Goal: Information Seeking & Learning: Learn about a topic

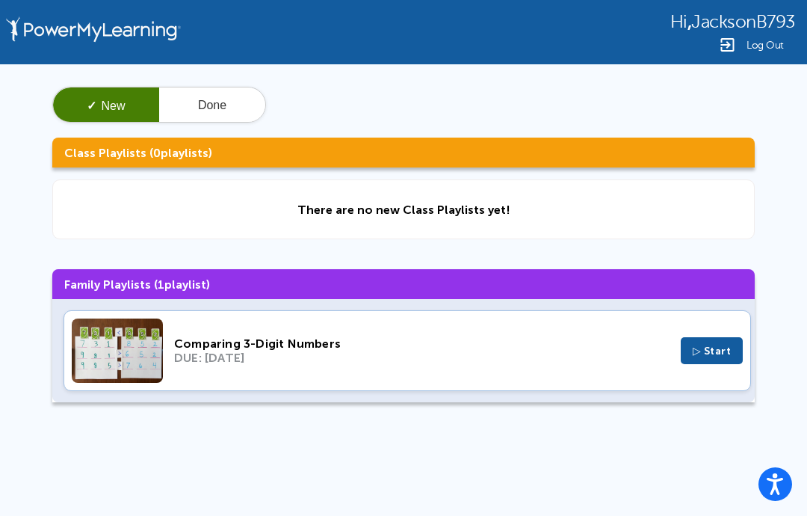
click at [715, 357] on span "▷ Start" at bounding box center [712, 351] width 39 height 13
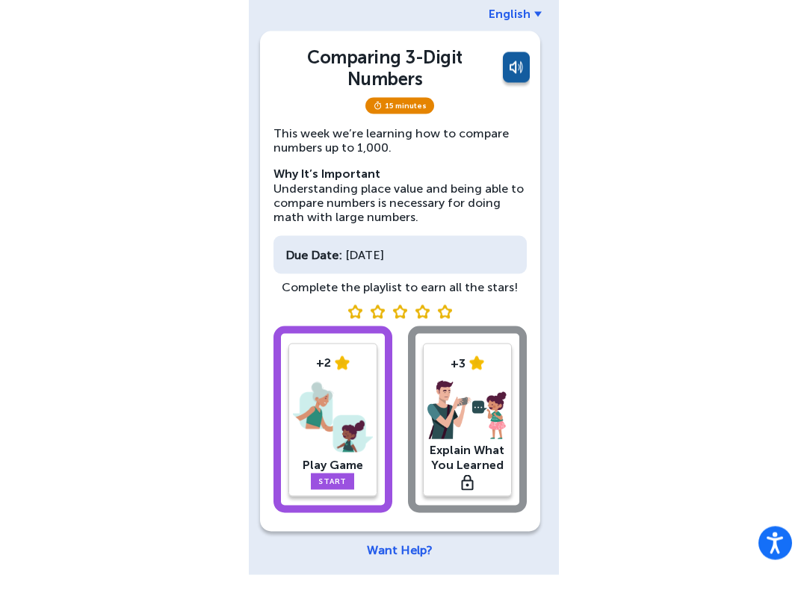
scroll to position [58, 0]
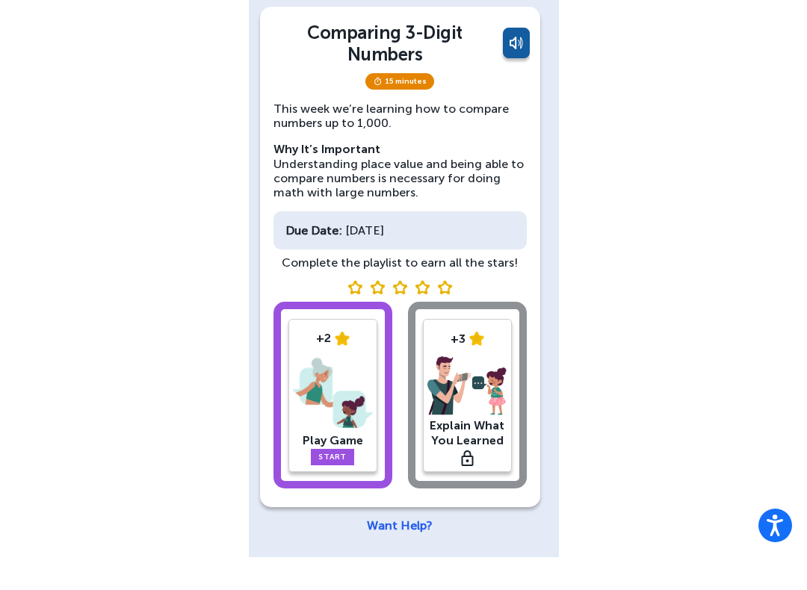
click at [330, 482] on link "Start" at bounding box center [332, 490] width 43 height 16
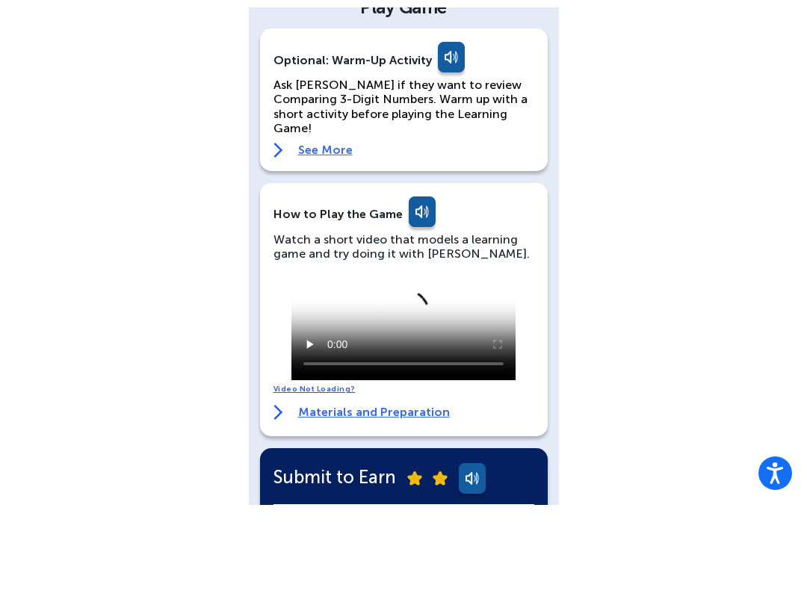
scroll to position [33, 0]
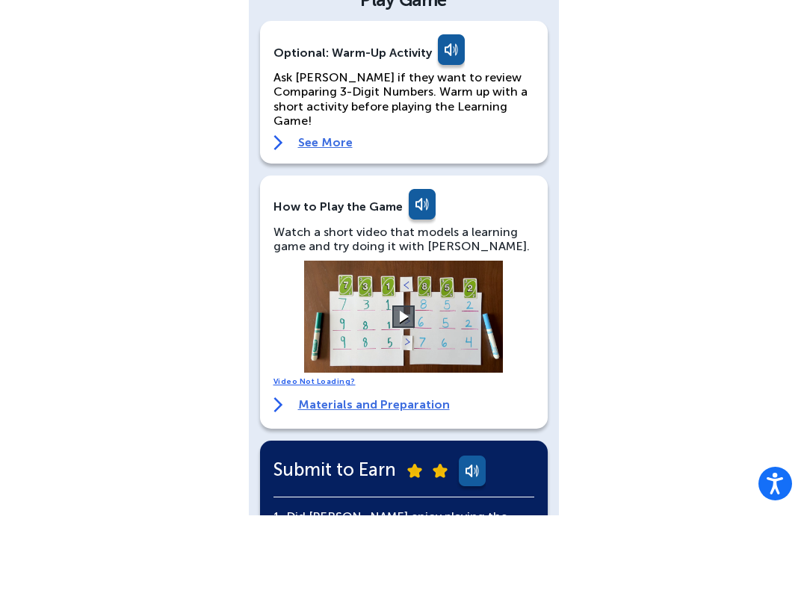
click at [438, 109] on link at bounding box center [450, 127] width 30 height 36
click at [401, 380] on button at bounding box center [403, 391] width 22 height 22
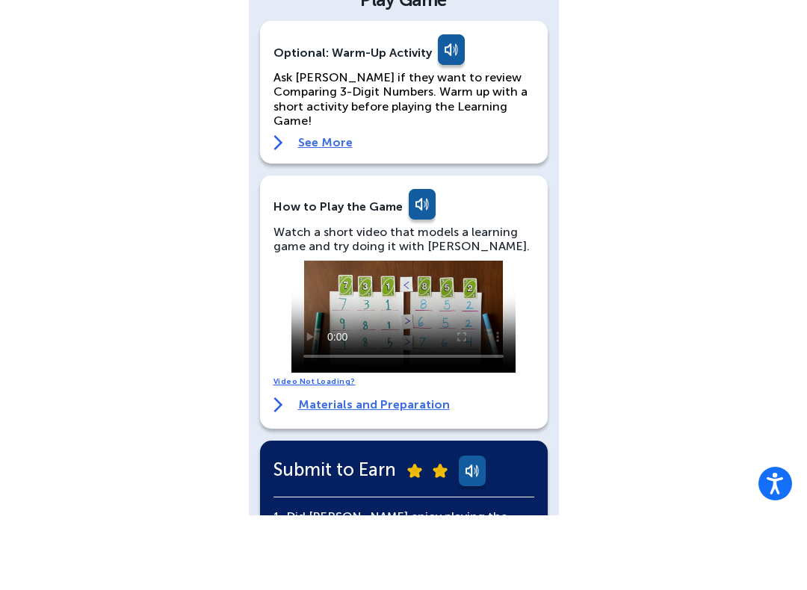
click at [303, 336] on video at bounding box center [403, 392] width 224 height 112
click at [298, 336] on video at bounding box center [403, 392] width 224 height 112
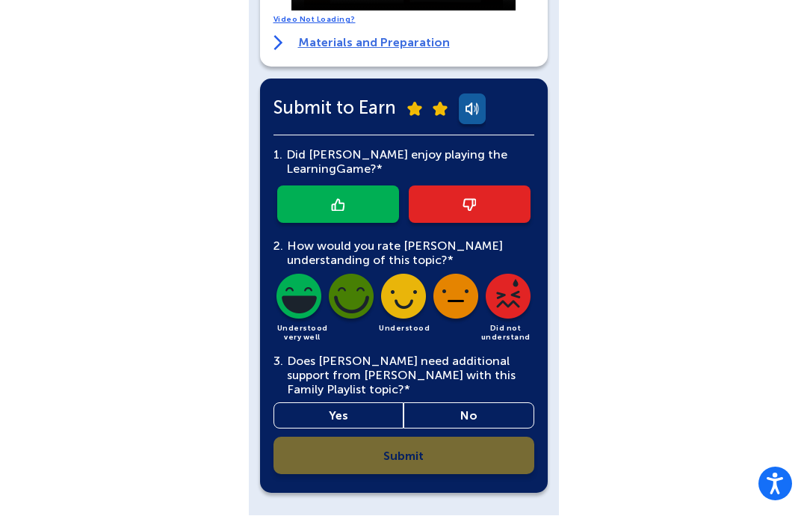
scroll to position [479, 0]
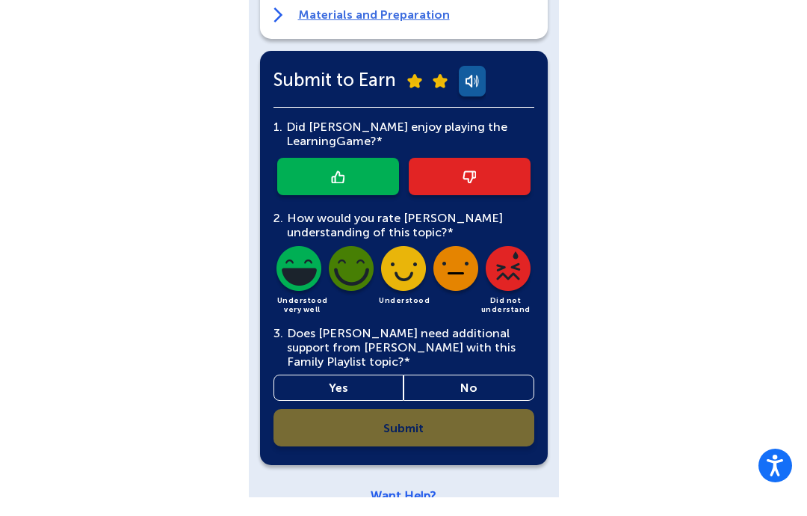
click at [474, 189] on img at bounding box center [469, 195] width 13 height 13
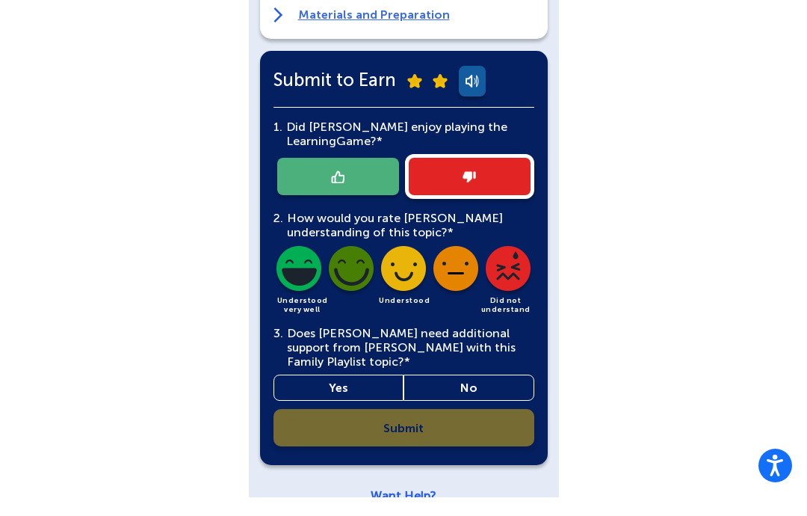
scroll to position [480, 0]
click at [502, 264] on img at bounding box center [508, 289] width 51 height 51
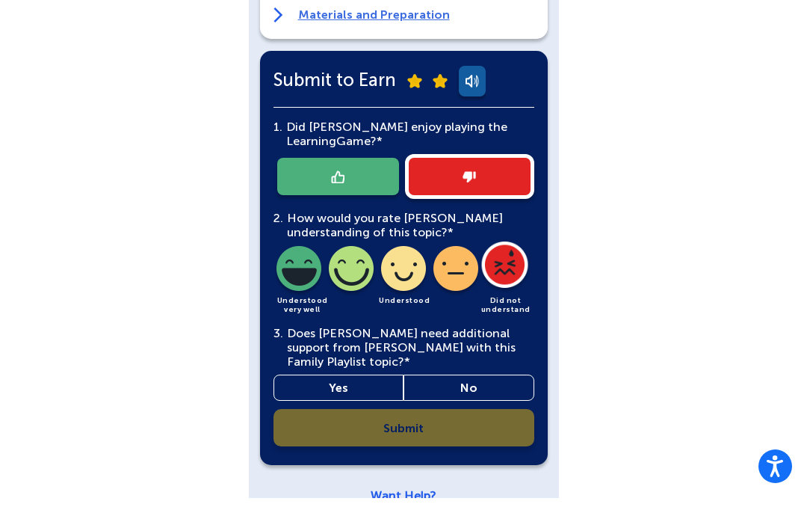
click at [352, 392] on link "Yes" at bounding box center [339, 405] width 131 height 26
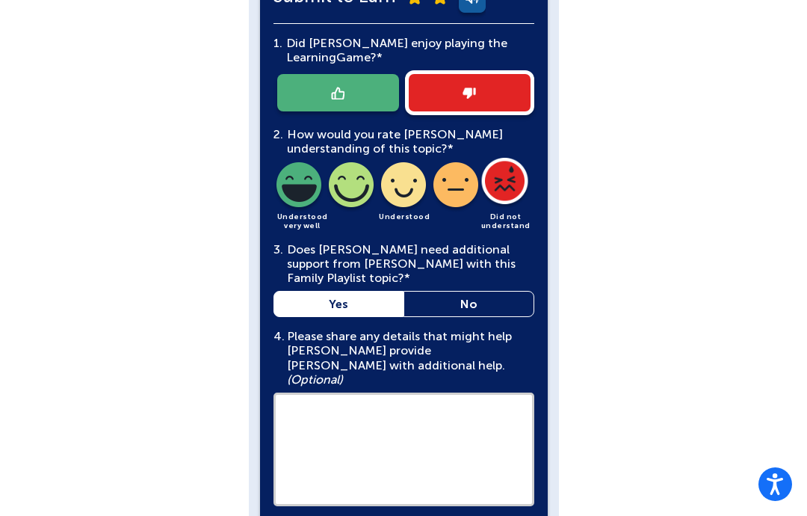
scroll to position [602, 0]
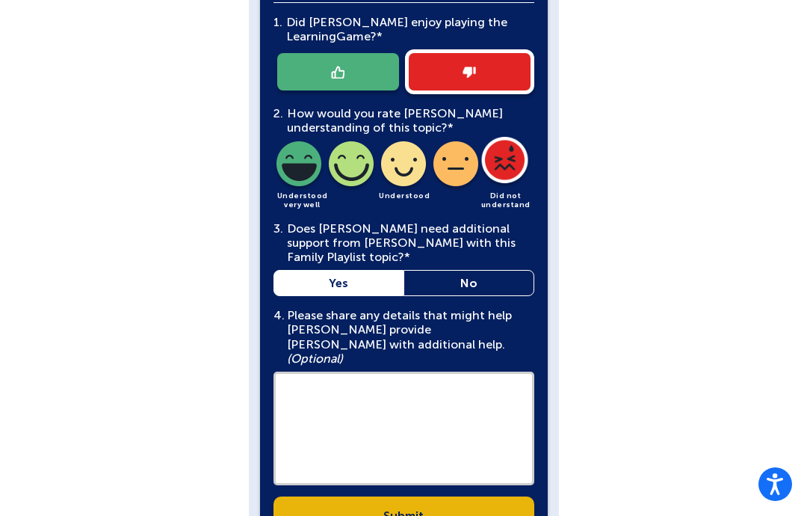
click at [442, 371] on textarea at bounding box center [404, 428] width 261 height 114
type textarea "**********"
click at [418, 496] on link "Submit" at bounding box center [404, 514] width 261 height 37
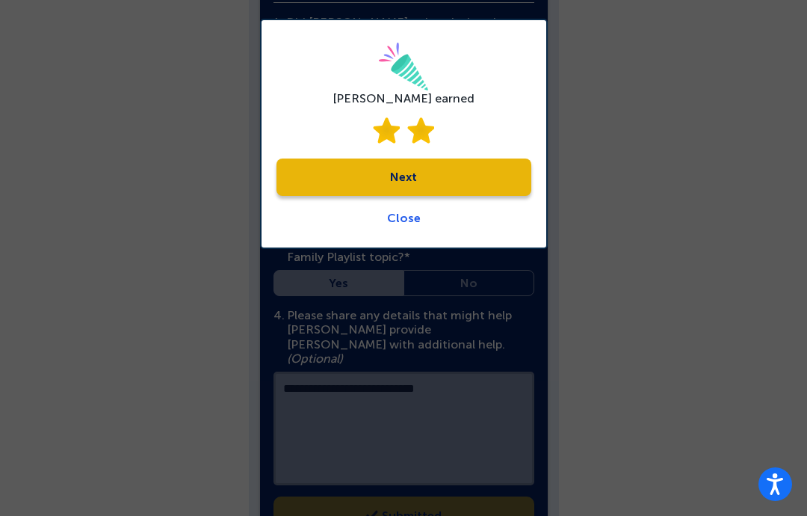
click at [431, 168] on link "Next" at bounding box center [404, 176] width 255 height 37
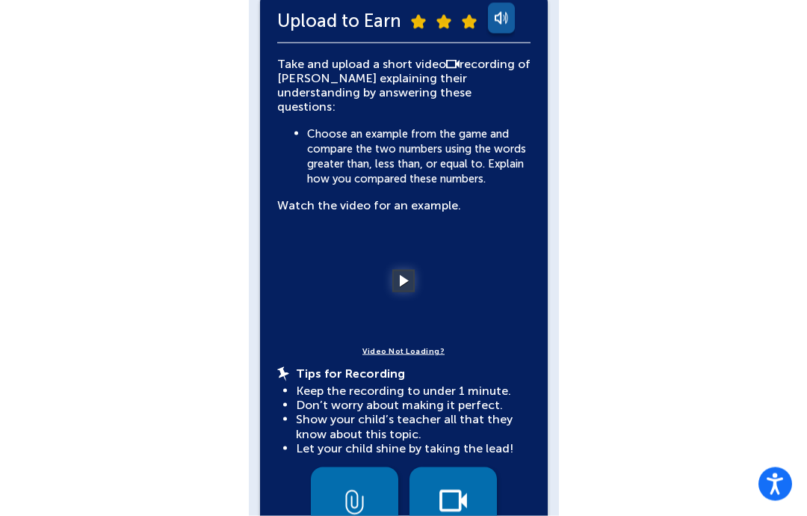
scroll to position [348, 0]
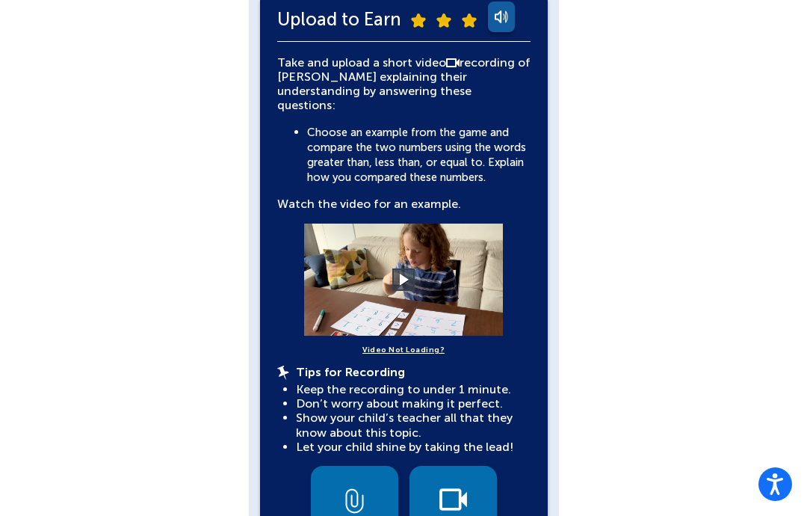
click at [441, 466] on button "Record Video" at bounding box center [453, 509] width 87 height 87
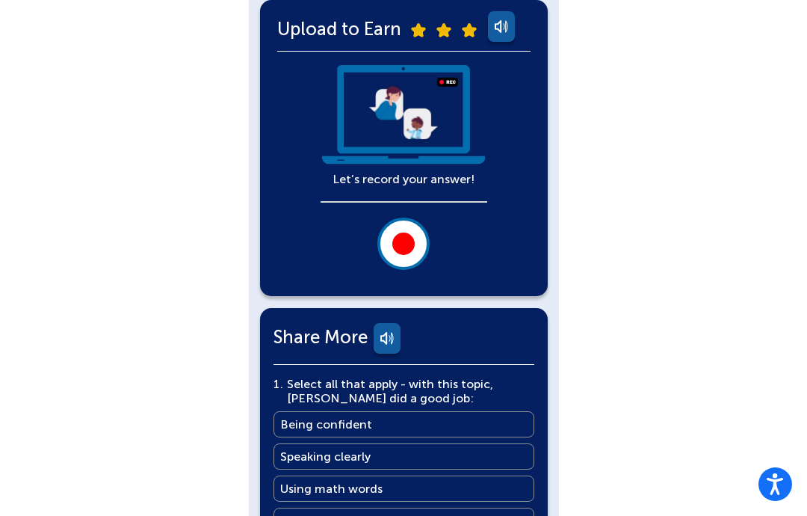
scroll to position [337, 0]
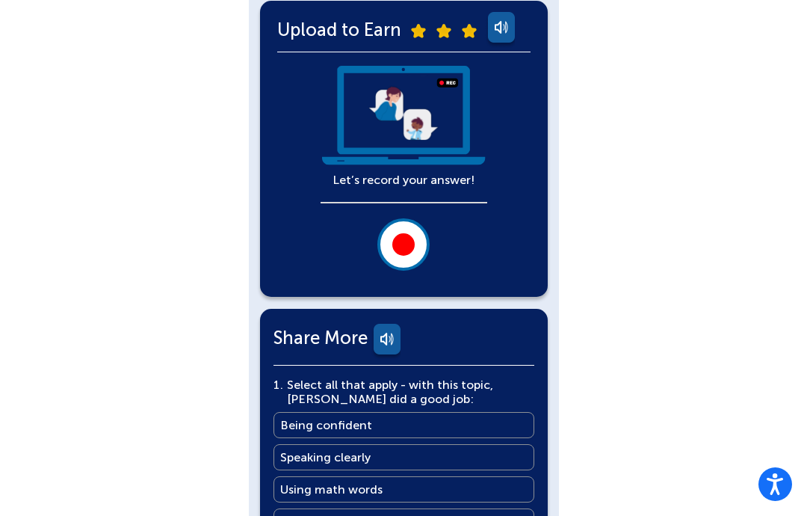
click at [403, 247] on div at bounding box center [403, 244] width 22 height 22
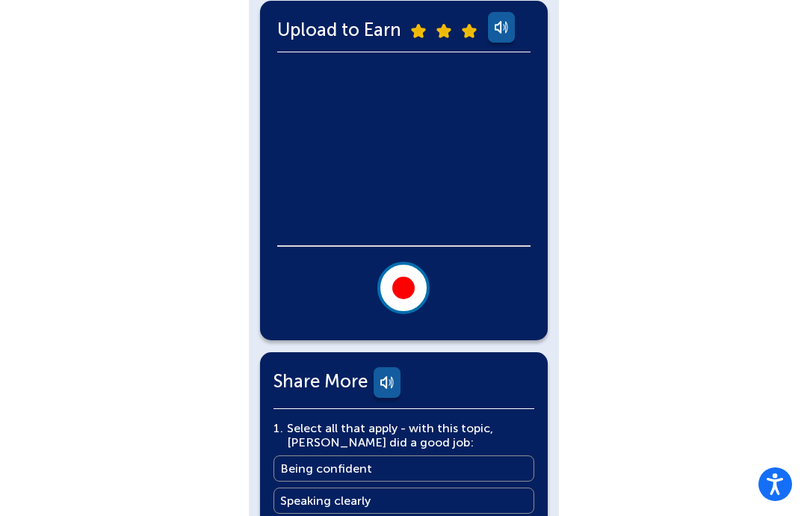
click at [399, 279] on div at bounding box center [403, 288] width 22 height 22
click at [626, 255] on div "Jackson Beamon English Back Explain What You Learned More You Know: Why Videos?…" at bounding box center [403, 296] width 807 height 1267
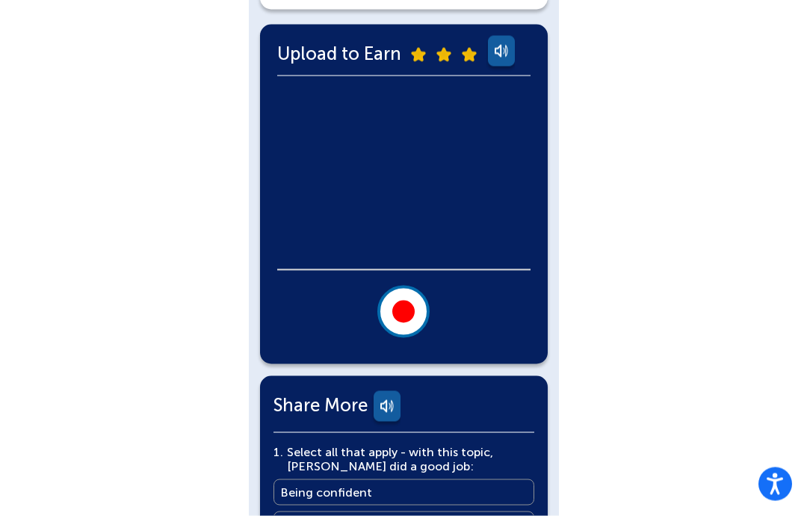
scroll to position [316, 0]
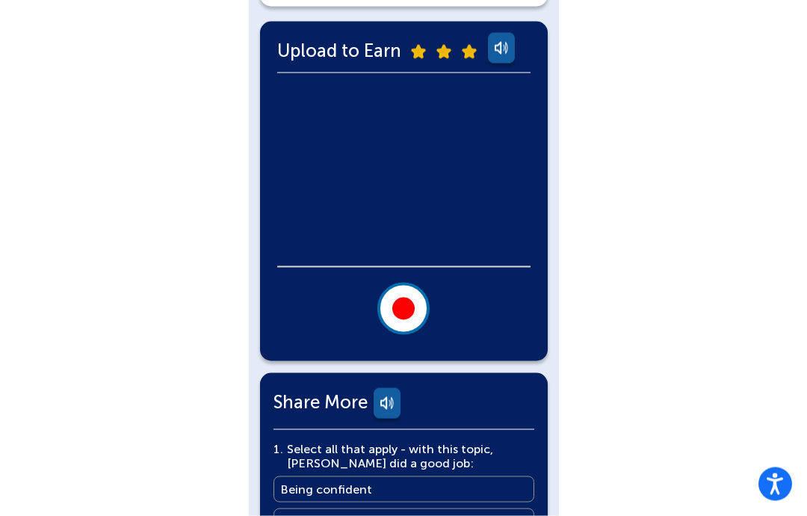
click at [326, 195] on video at bounding box center [403, 176] width 253 height 179
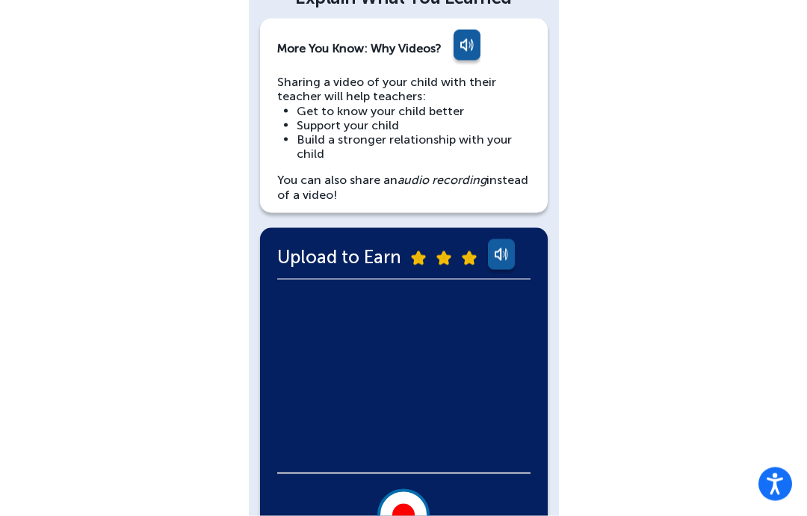
scroll to position [0, 0]
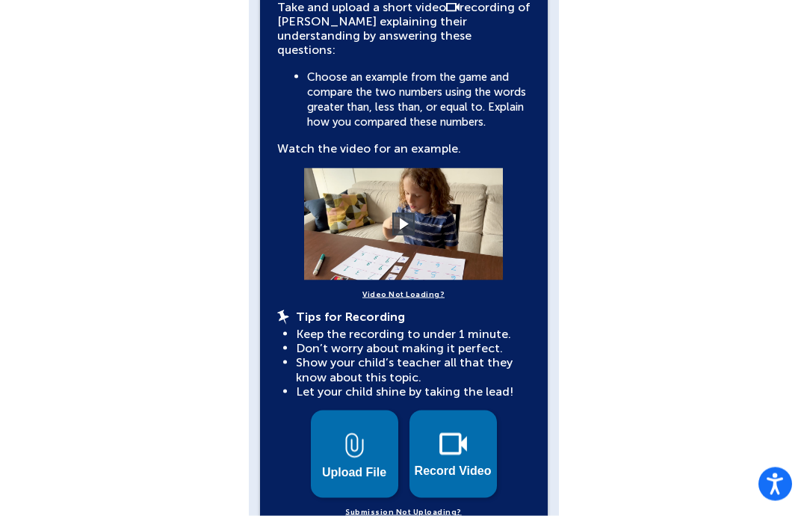
scroll to position [404, 0]
click at [350, 432] on img at bounding box center [354, 444] width 19 height 25
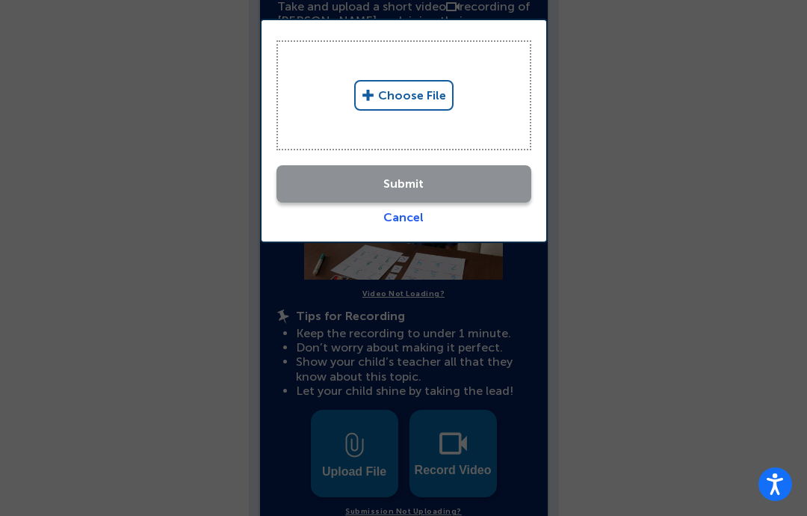
click at [375, 87] on link "Choose File" at bounding box center [403, 95] width 99 height 31
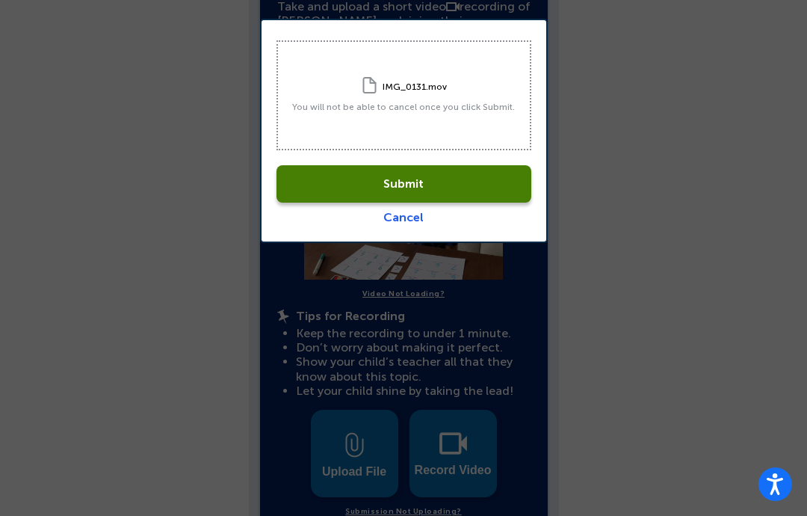
scroll to position [463, 0]
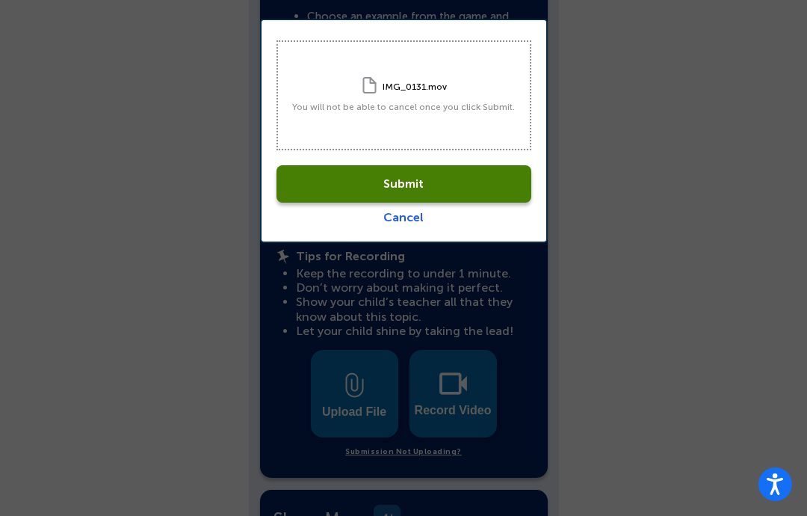
click at [363, 179] on link "Submit" at bounding box center [404, 183] width 255 height 37
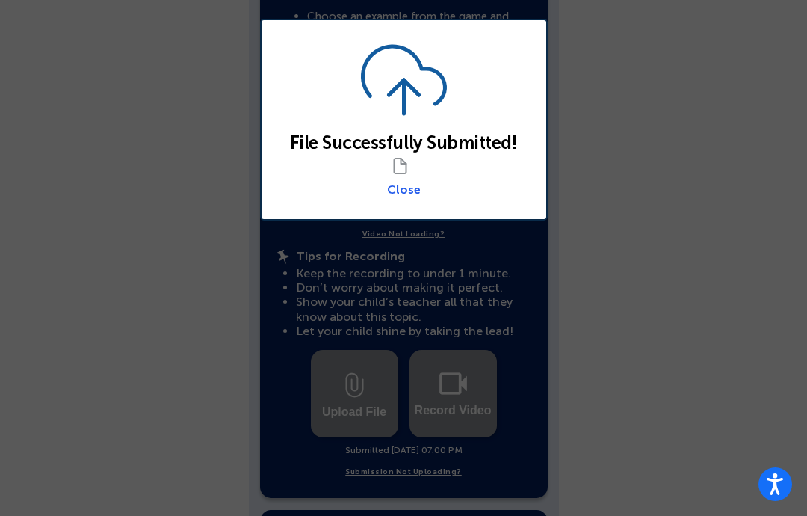
click at [392, 190] on link "Close" at bounding box center [404, 189] width 34 height 14
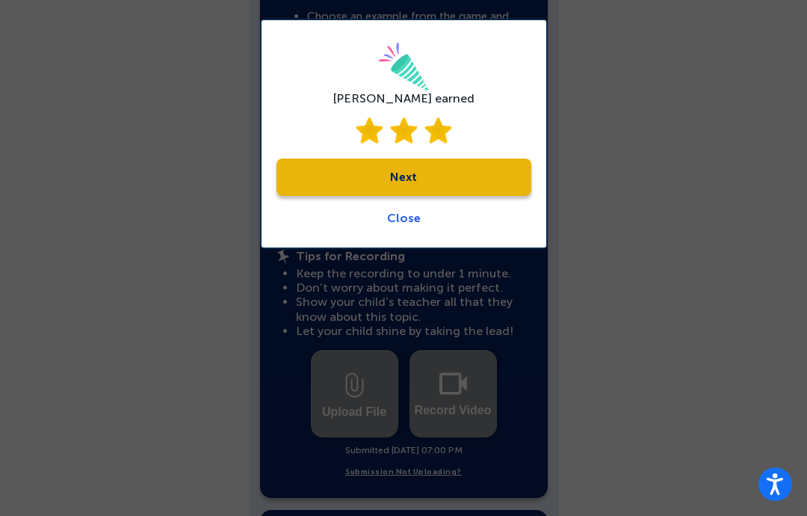
click at [392, 220] on link "Close" at bounding box center [404, 218] width 34 height 14
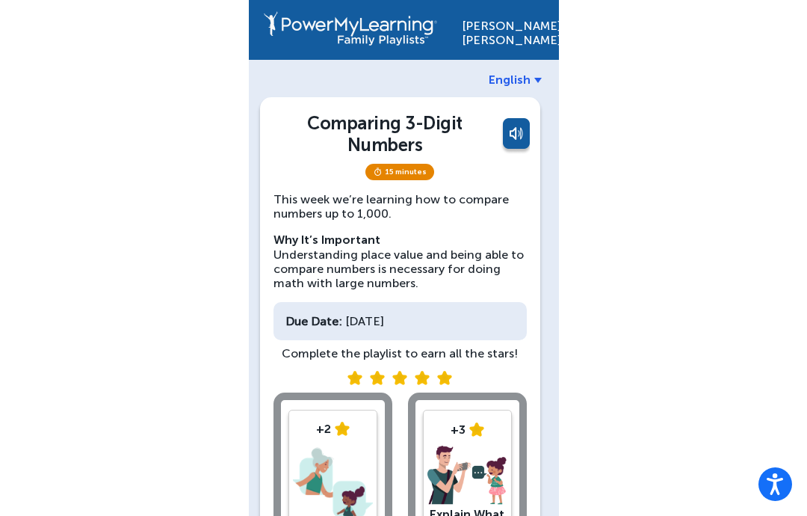
click at [447, 467] on img at bounding box center [468, 475] width 80 height 60
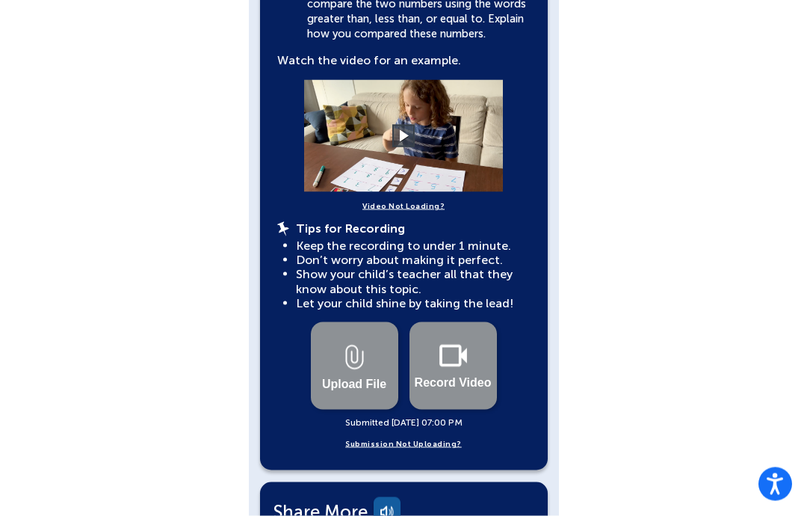
scroll to position [492, 0]
click at [377, 436] on link "Submission Not Uploading?" at bounding box center [403, 443] width 117 height 14
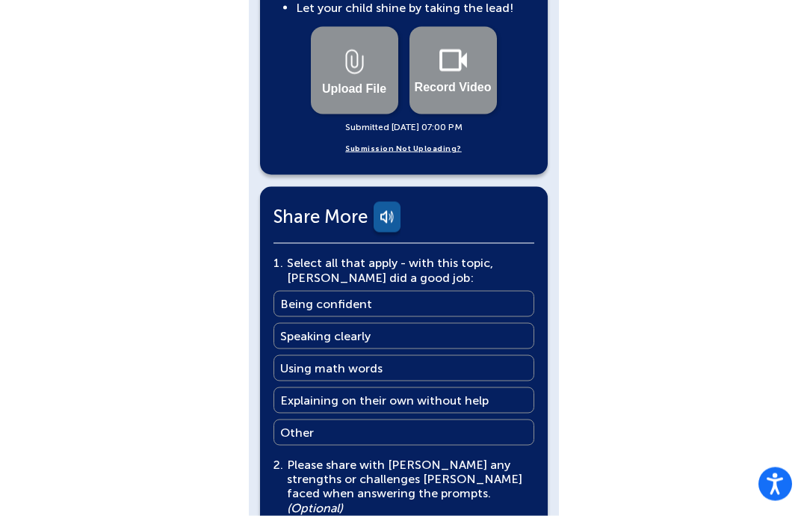
scroll to position [788, 0]
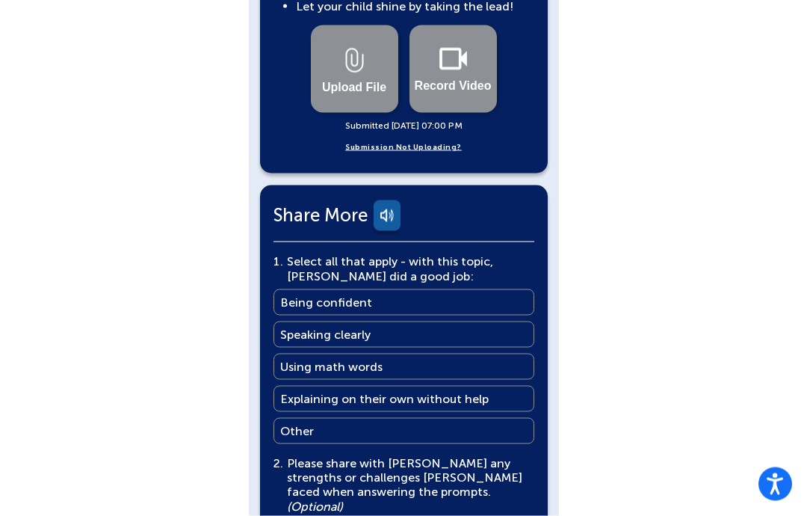
click at [298, 327] on main "Speaking clearly" at bounding box center [325, 334] width 90 height 14
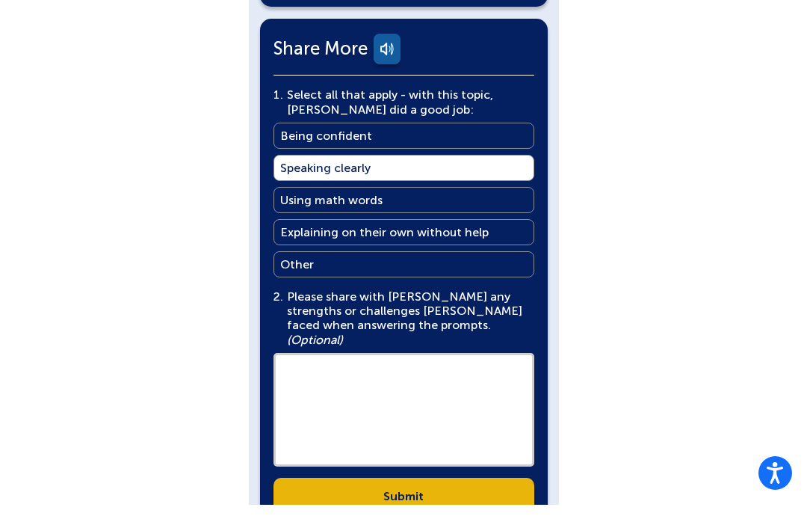
scroll to position [943, 0]
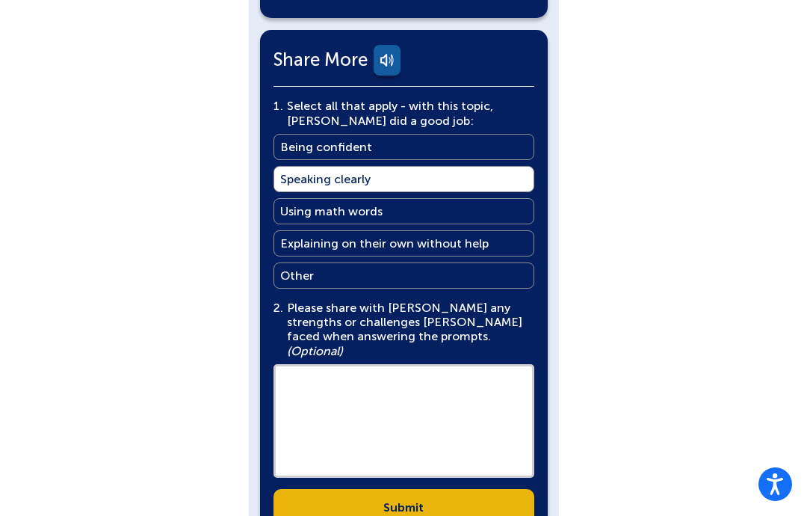
click at [383, 489] on link "Submit" at bounding box center [404, 507] width 261 height 37
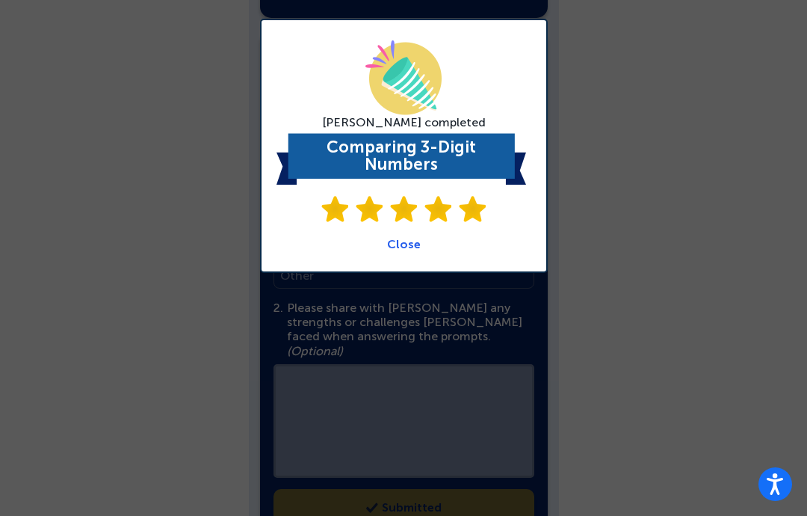
click at [399, 245] on link "Close" at bounding box center [404, 244] width 34 height 14
